Goal: Obtain resource: Obtain resource

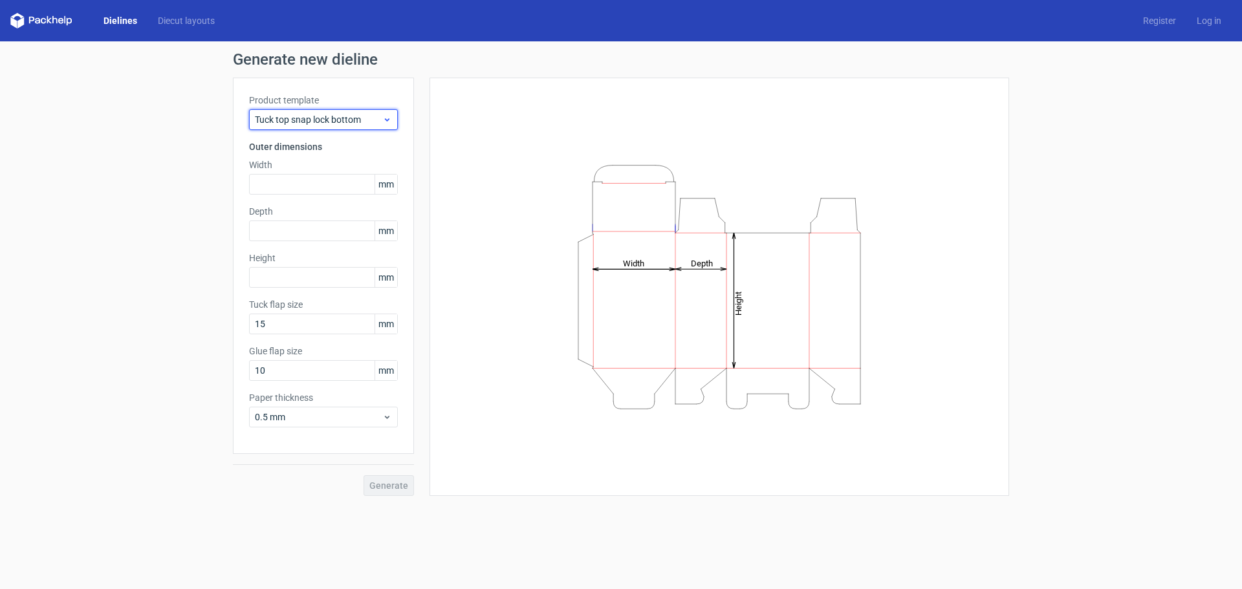
click at [324, 121] on span "Tuck top snap lock bottom" at bounding box center [318, 119] width 127 height 13
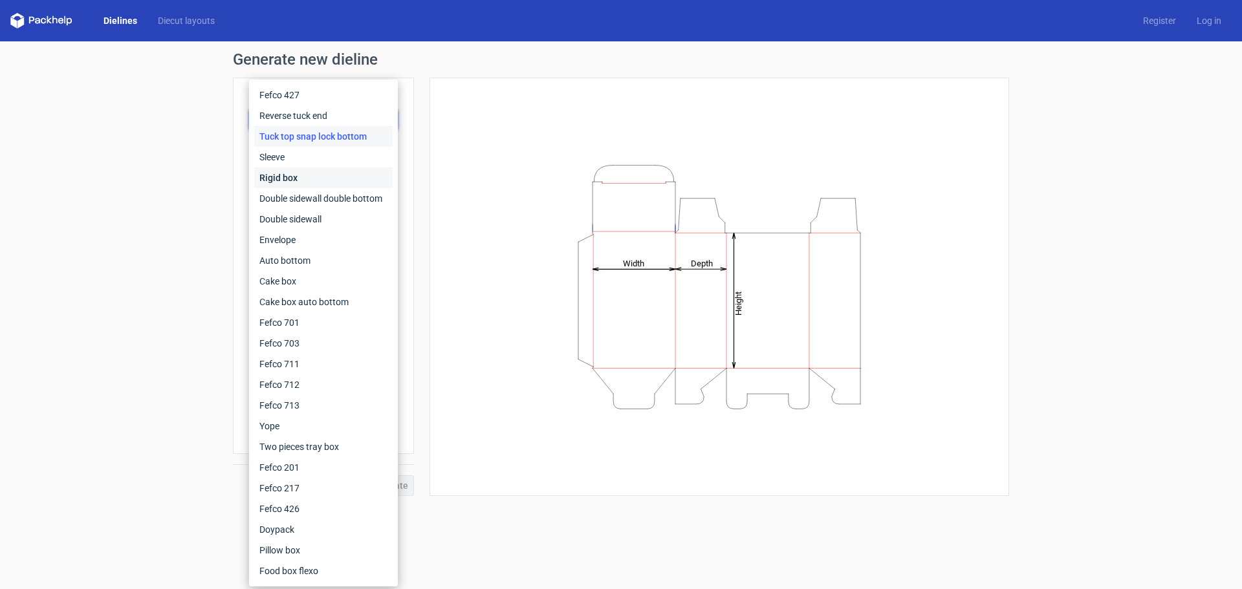
click at [329, 178] on div "Rigid box" at bounding box center [323, 178] width 138 height 21
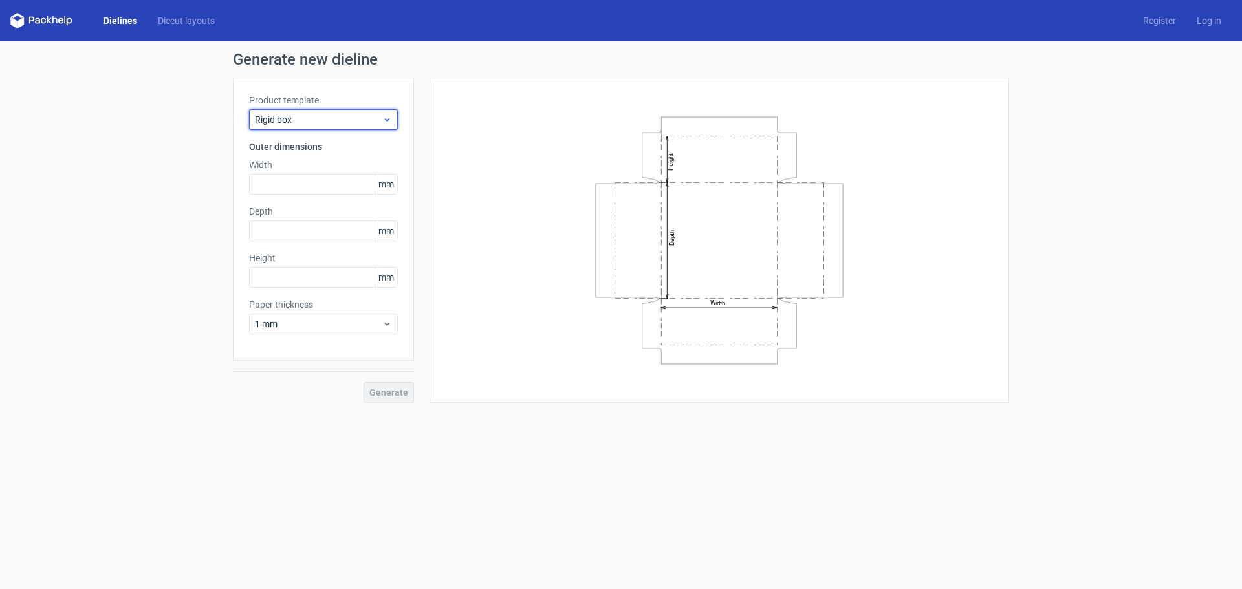
click at [323, 123] on span "Rigid box" at bounding box center [318, 119] width 127 height 13
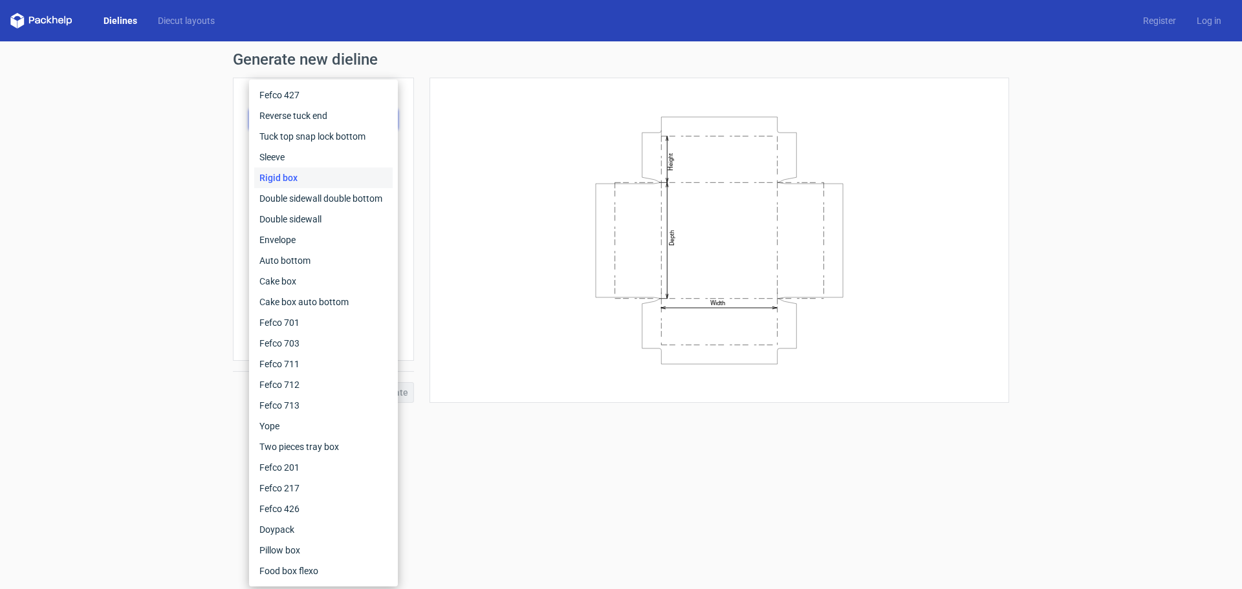
click at [525, 468] on form "Generate new dieline Product template Rigid box Outer dimensions Width mm Depth…" at bounding box center [621, 315] width 1242 height 548
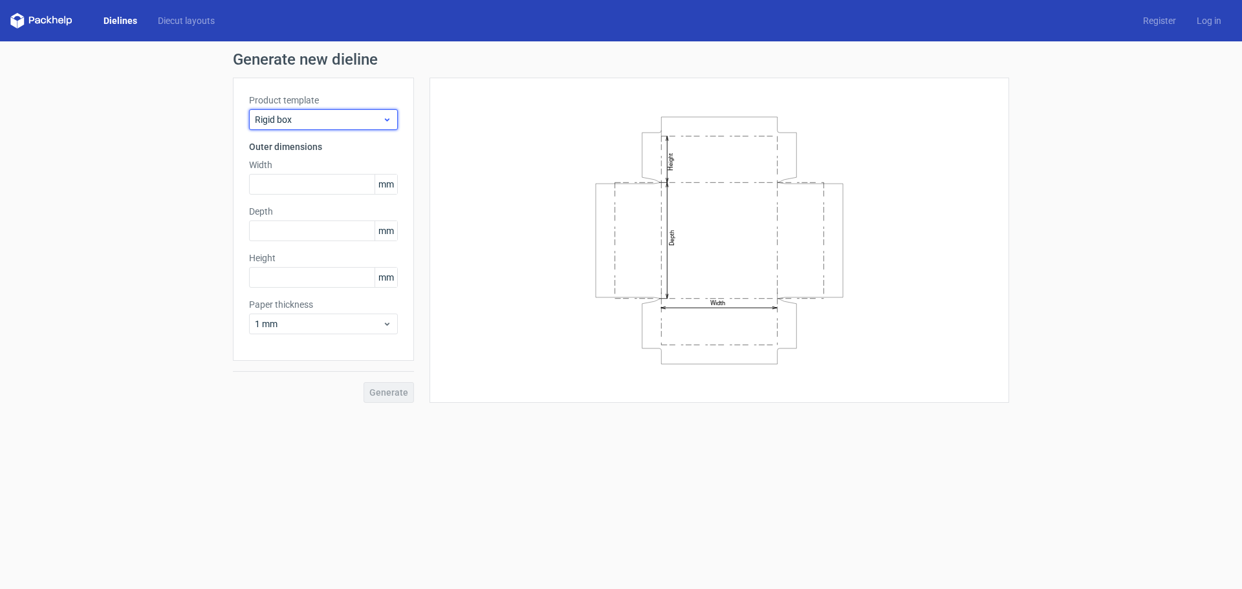
click at [327, 122] on span "Rigid box" at bounding box center [318, 119] width 127 height 13
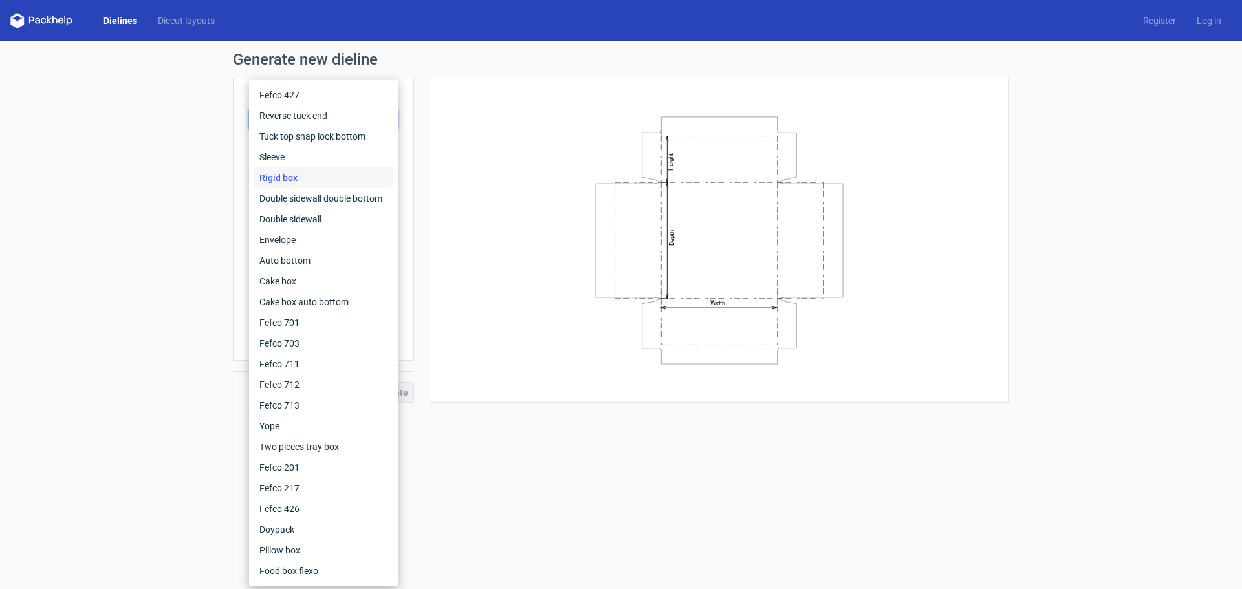
click at [540, 437] on form "Generate new dieline Product template Rigid box Outer dimensions Width mm Depth…" at bounding box center [621, 315] width 1242 height 548
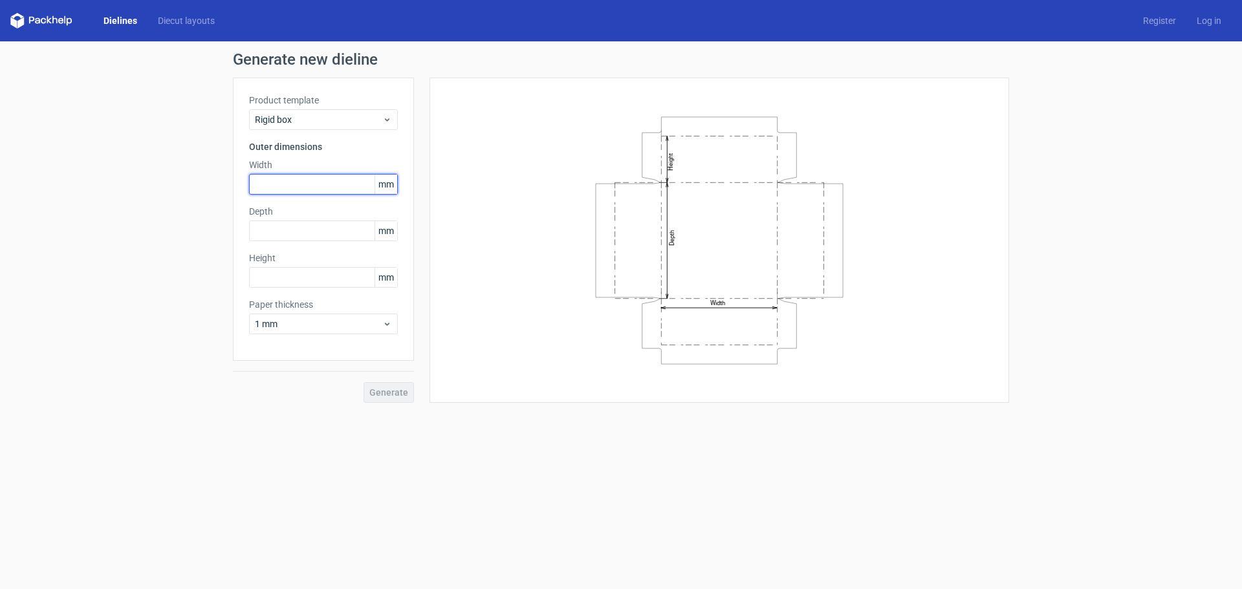
click at [331, 180] on input "text" at bounding box center [323, 184] width 149 height 21
type input "100"
click at [308, 312] on div "Paper thickness 1 mm" at bounding box center [323, 316] width 149 height 36
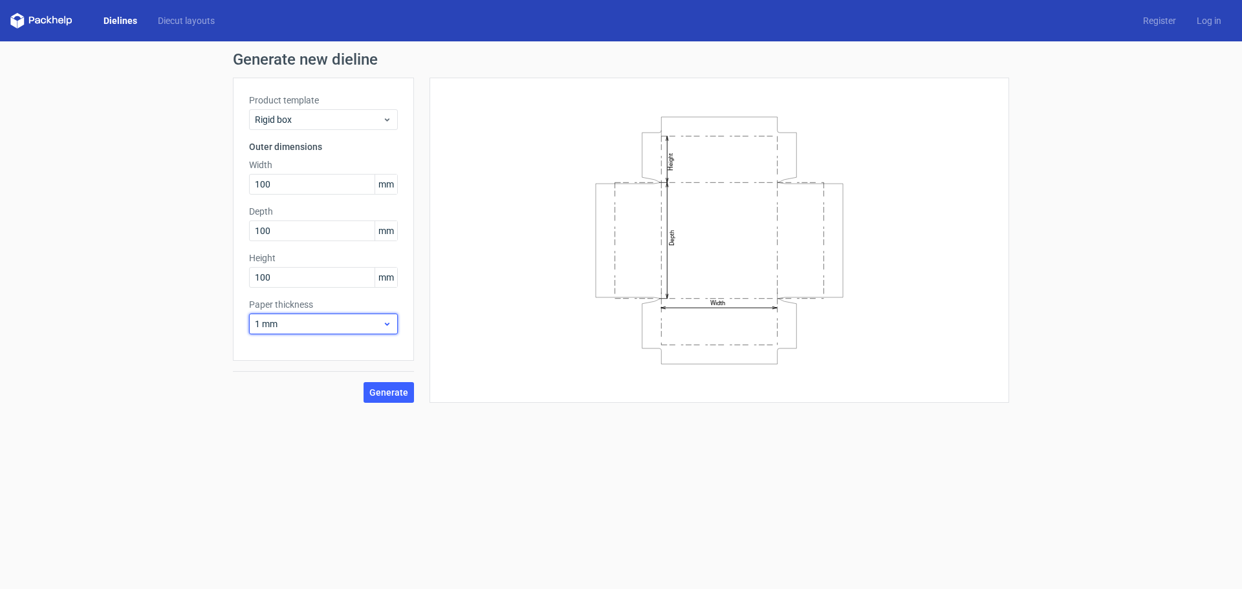
click at [312, 321] on span "1 mm" at bounding box center [318, 324] width 127 height 13
click at [319, 432] on div "3 mm" at bounding box center [323, 435] width 138 height 21
click at [395, 395] on span "Generate" at bounding box center [388, 392] width 39 height 9
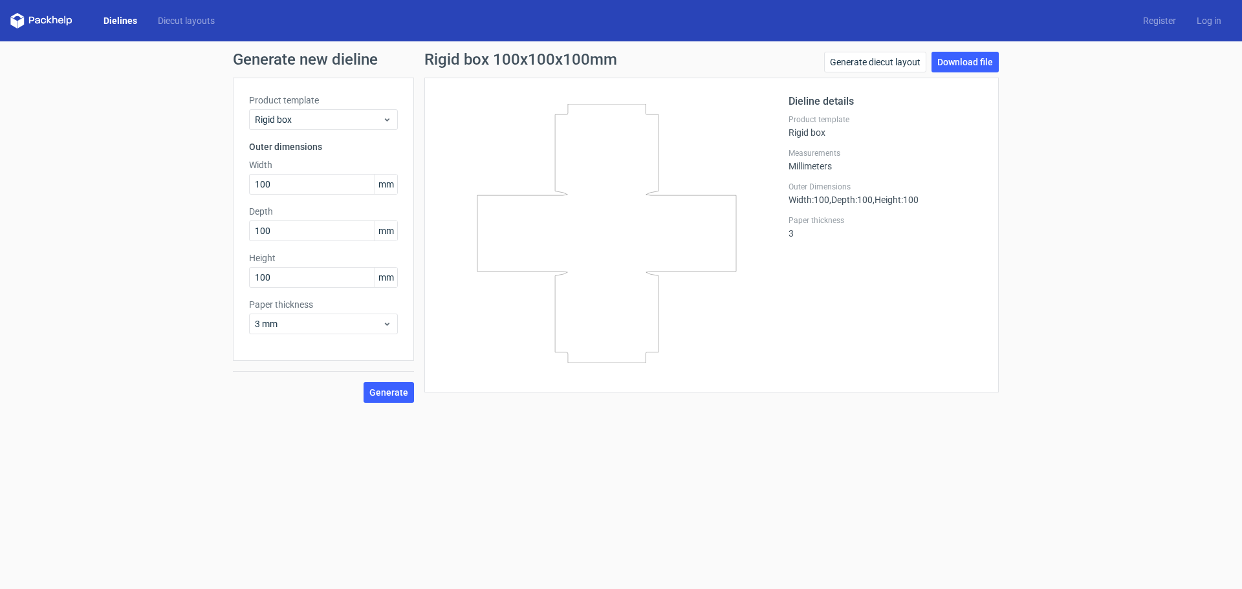
click at [700, 261] on icon at bounding box center [607, 233] width 312 height 259
click at [993, 58] on link "Download file" at bounding box center [964, 62] width 67 height 21
click at [1111, 251] on div "Generate new dieline Product template Rigid box Outer dimensions Width 100 mm D…" at bounding box center [621, 227] width 1242 height 372
click at [900, 62] on link "Generate diecut layout" at bounding box center [875, 62] width 102 height 21
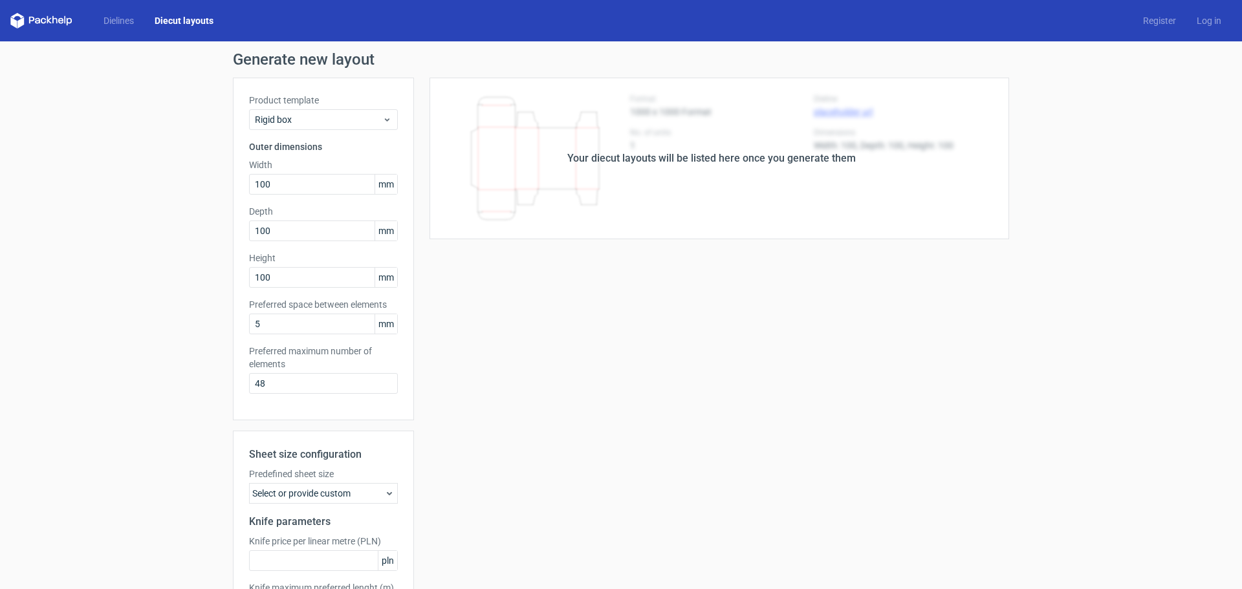
click at [1101, 206] on div "Generate new layout Product template Rigid box Outer dimensions Width 100 mm De…" at bounding box center [621, 368] width 1242 height 655
drag, startPoint x: 513, startPoint y: 157, endPoint x: 698, endPoint y: 248, distance: 206.5
click at [699, 255] on div "Your diecut layouts will be listed here once you generate them Height Depth Wid…" at bounding box center [711, 382] width 595 height 609
click at [684, 231] on div "Your diecut layouts will be listed here once you generate them" at bounding box center [711, 159] width 595 height 162
click at [105, 23] on link "Dielines" at bounding box center [118, 20] width 51 height 13
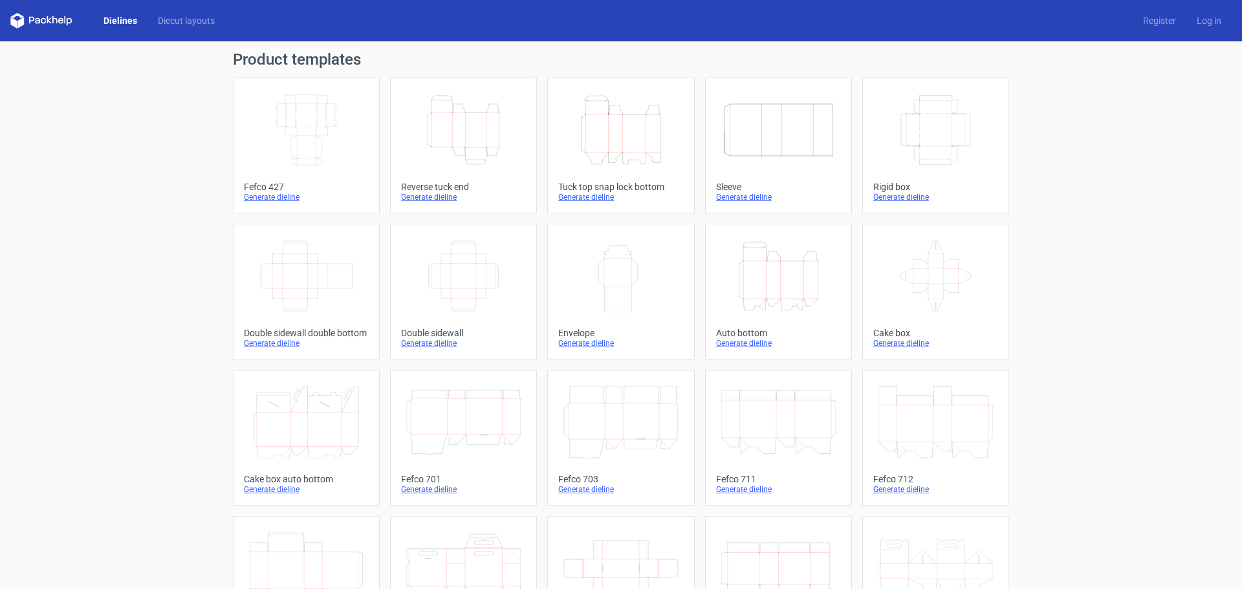
click at [1055, 166] on div "Product templates Width Depth Height Fefco 427 Generate dieline Height Depth Wi…" at bounding box center [621, 424] width 1242 height 767
click at [611, 136] on icon "Height Depth Width" at bounding box center [620, 130] width 114 height 72
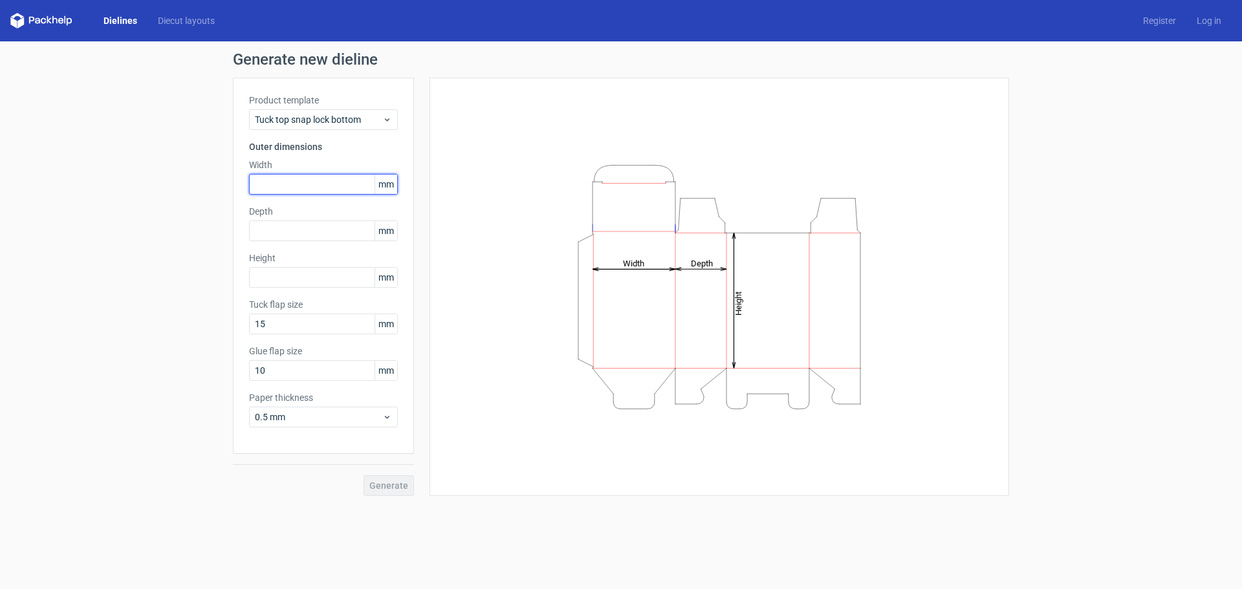
click at [330, 175] on input "text" at bounding box center [323, 184] width 149 height 21
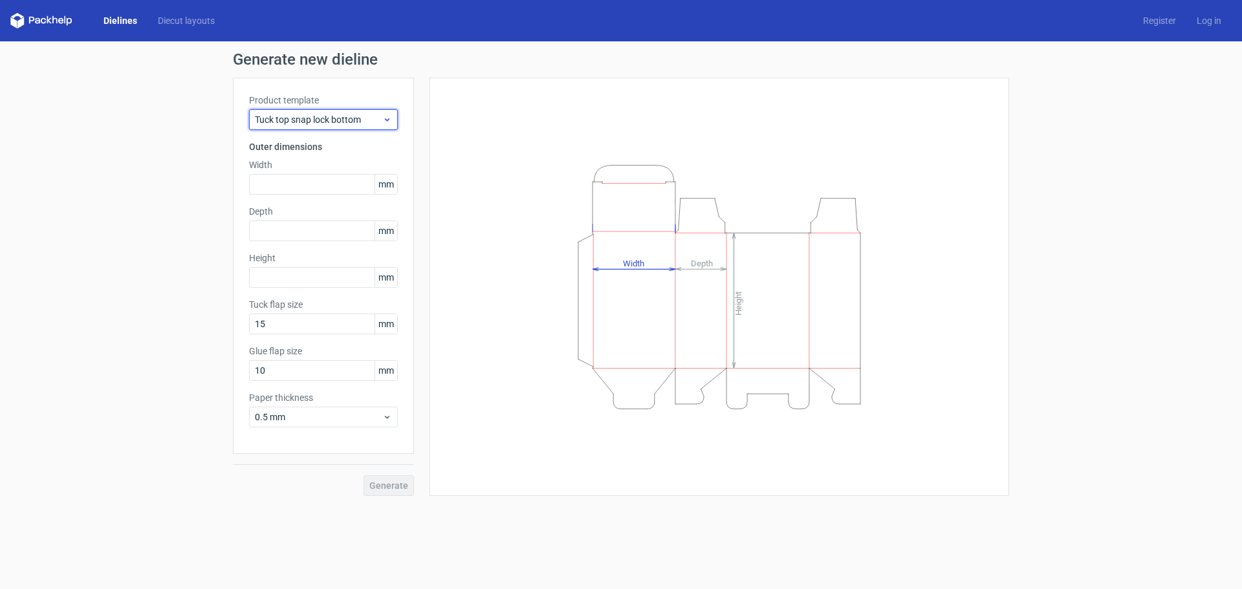
click at [341, 118] on span "Tuck top snap lock bottom" at bounding box center [318, 119] width 127 height 13
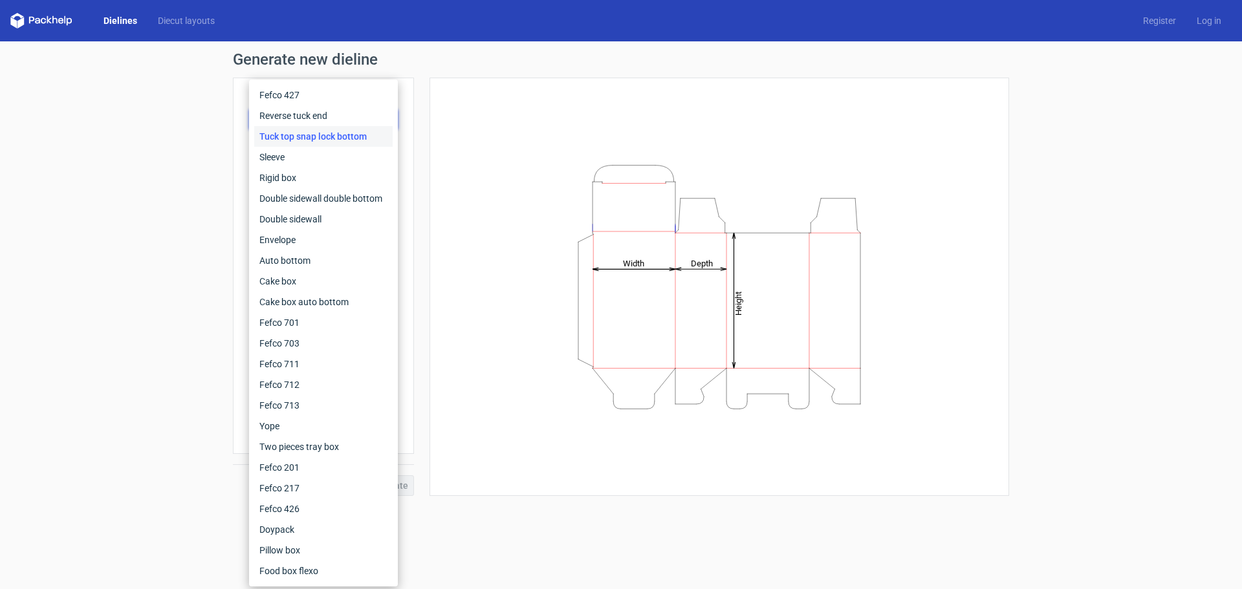
click at [477, 125] on div "Height Depth Width" at bounding box center [719, 287] width 547 height 386
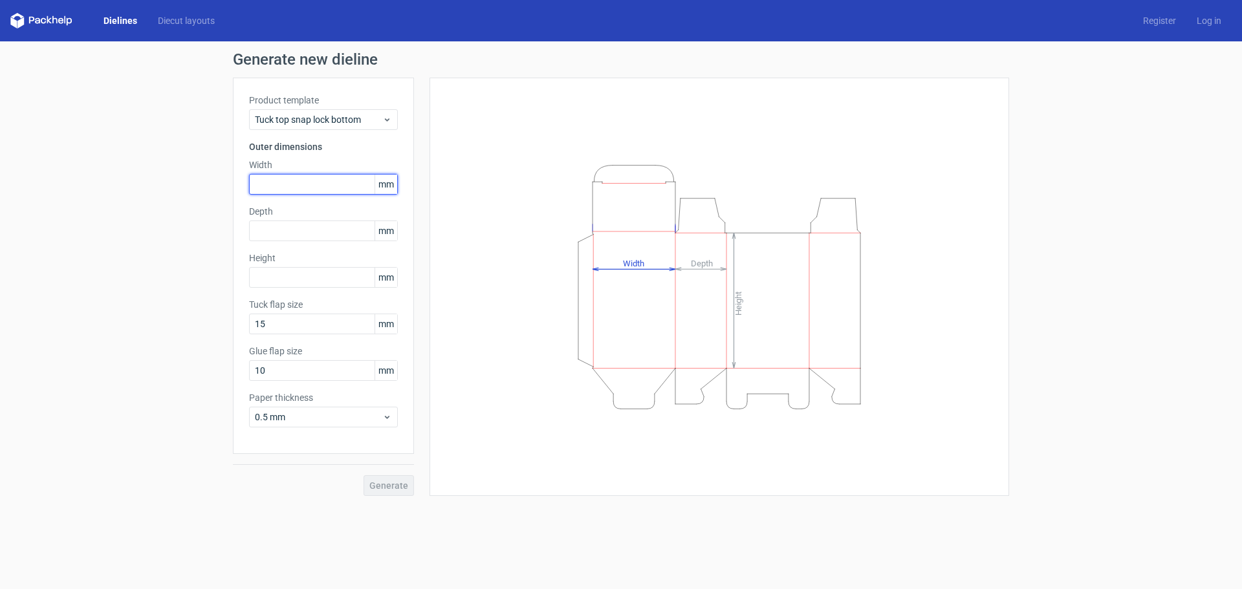
click at [351, 179] on input "text" at bounding box center [323, 184] width 149 height 21
type input "100"
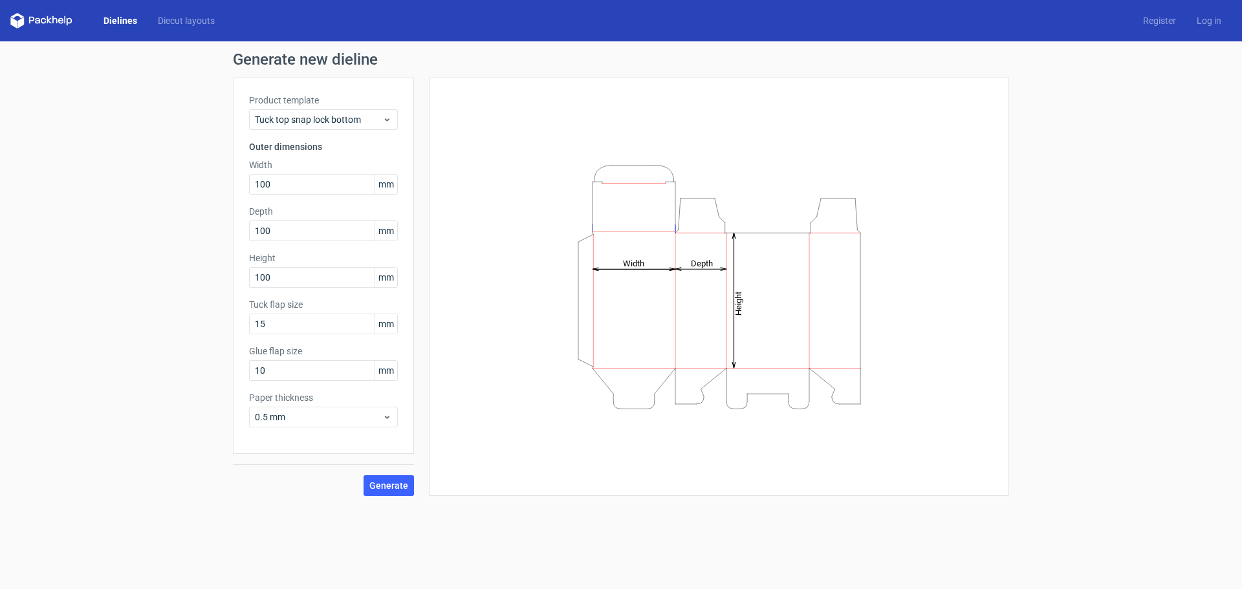
click at [484, 369] on div "Height Depth Width" at bounding box center [719, 287] width 547 height 386
click at [495, 390] on div "Height Depth Width" at bounding box center [719, 287] width 547 height 386
drag, startPoint x: 291, startPoint y: 377, endPoint x: 314, endPoint y: 427, distance: 55.3
click at [292, 377] on input "10" at bounding box center [323, 370] width 149 height 21
click at [317, 432] on div "Product template Tuck top snap lock bottom Outer dimensions Width 100 mm Depth …" at bounding box center [323, 266] width 181 height 376
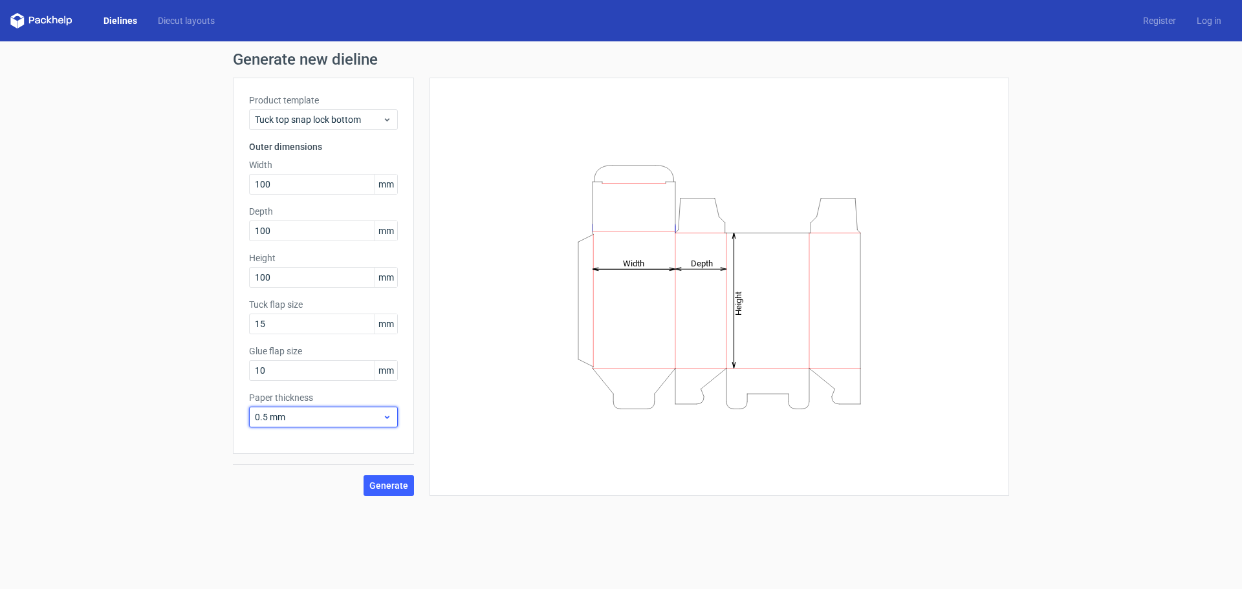
click at [319, 417] on span "0.5 mm" at bounding box center [318, 417] width 127 height 13
click at [286, 465] on div "0.5 mm" at bounding box center [323, 466] width 138 height 21
click at [392, 487] on span "Generate" at bounding box center [388, 485] width 39 height 9
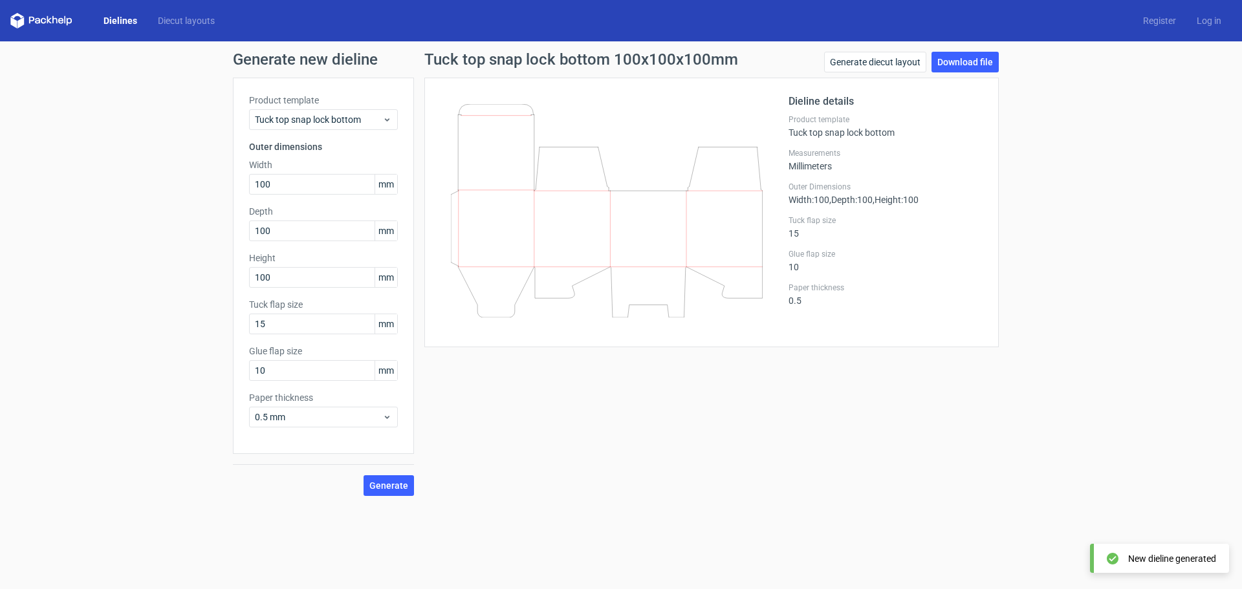
click at [913, 277] on div "Dieline details Product template Tuck top snap lock bottom Measurements Millime…" at bounding box center [885, 212] width 194 height 237
click at [988, 71] on link "Download file" at bounding box center [964, 62] width 67 height 21
drag, startPoint x: 1154, startPoint y: 241, endPoint x: 1154, endPoint y: 228, distance: 12.9
click at [1154, 241] on div "Generate new dieline Product template Tuck top snap lock bottom Outer dimension…" at bounding box center [621, 273] width 1242 height 465
click at [1044, 226] on div "Generate new dieline Product template Tuck top snap lock bottom Outer dimension…" at bounding box center [621, 273] width 1242 height 465
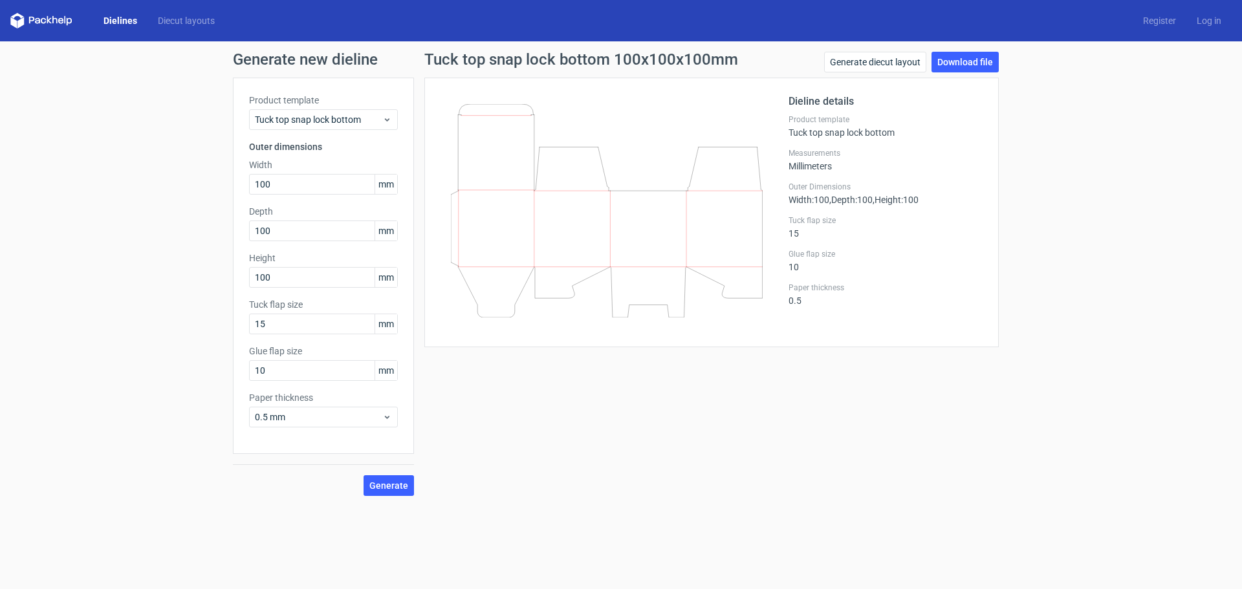
click at [1088, 172] on div "Generate new dieline Product template Tuck top snap lock bottom Outer dimension…" at bounding box center [621, 273] width 1242 height 465
click at [982, 169] on div "Dieline details Product template Tuck top snap lock bottom Measurements Millime…" at bounding box center [711, 213] width 574 height 270
click at [350, 149] on h3 "Outer dimensions" at bounding box center [323, 146] width 149 height 13
click at [1076, 181] on div "Generate new dieline Product template Tuck top snap lock bottom Outer dimension…" at bounding box center [621, 273] width 1242 height 465
click at [389, 488] on span "Generate" at bounding box center [388, 485] width 39 height 9
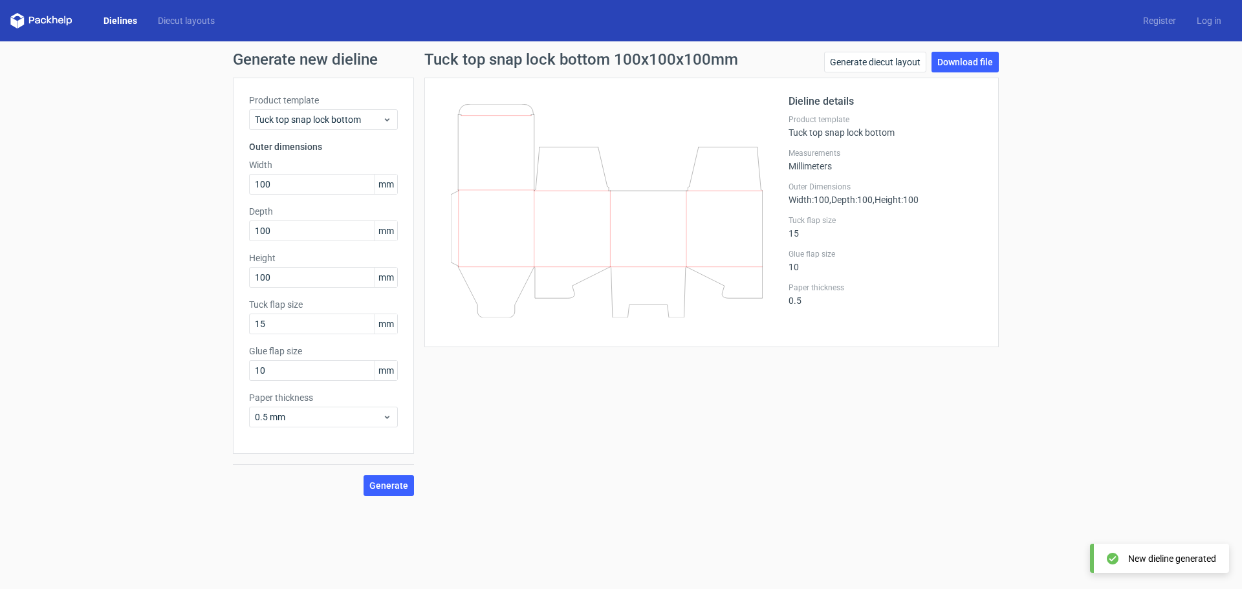
click at [121, 19] on link "Dielines" at bounding box center [120, 20] width 54 height 13
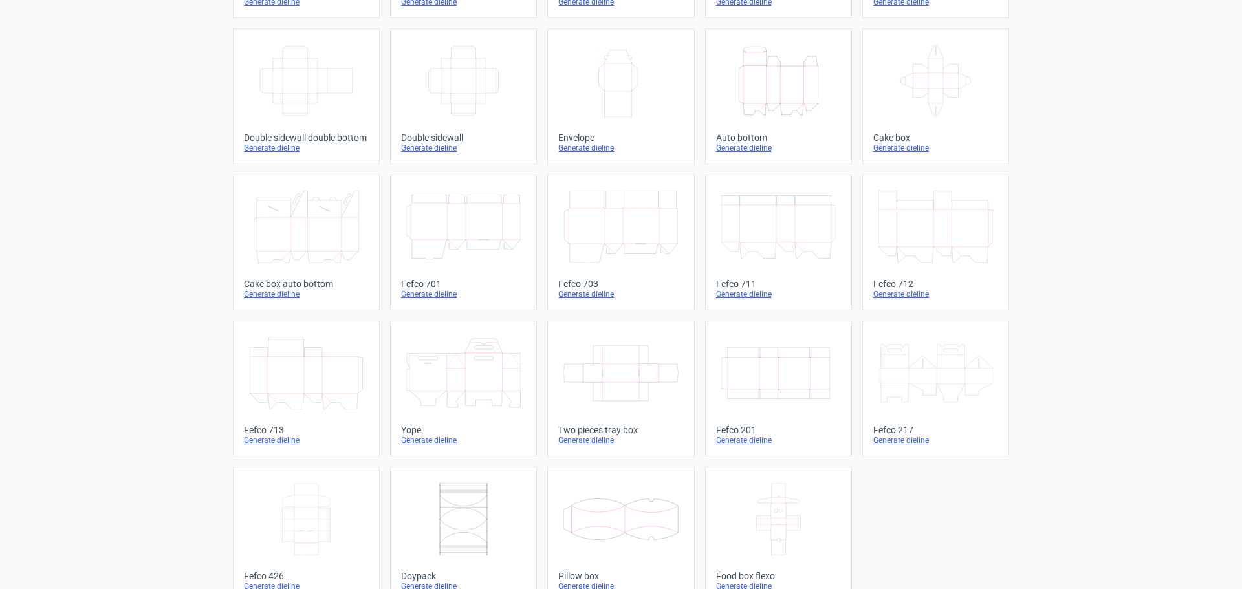
scroll to position [219, 0]
